Goal: Find specific page/section: Find specific page/section

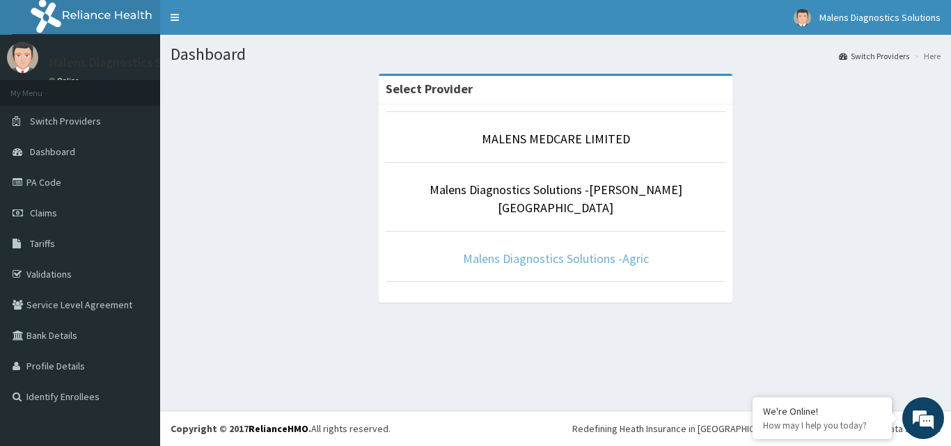
click at [590, 251] on link "Malens Diagnostics Solutions -Agric" at bounding box center [556, 259] width 186 height 16
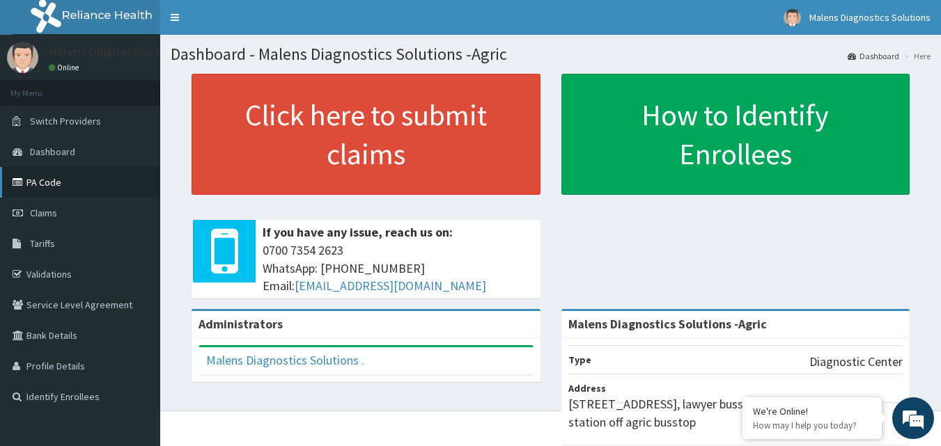
click at [55, 187] on link "PA Code" at bounding box center [80, 182] width 160 height 31
